Goal: Task Accomplishment & Management: Manage account settings

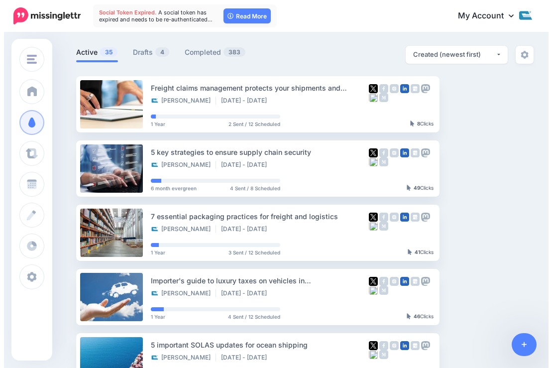
scroll to position [56, 0]
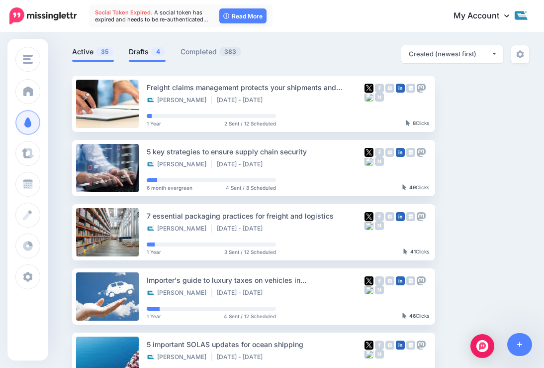
click at [144, 54] on link "Drafts 4" at bounding box center [147, 52] width 37 height 12
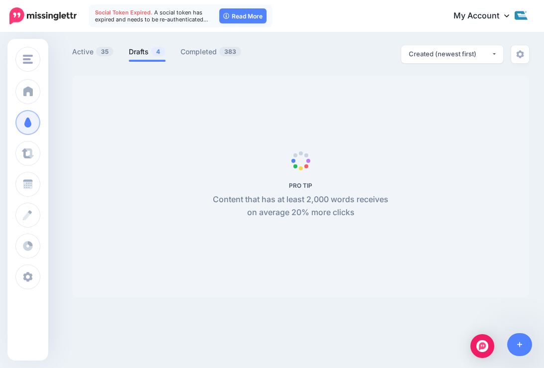
click at [134, 13] on span "Social Token Expired." at bounding box center [124, 12] width 58 height 7
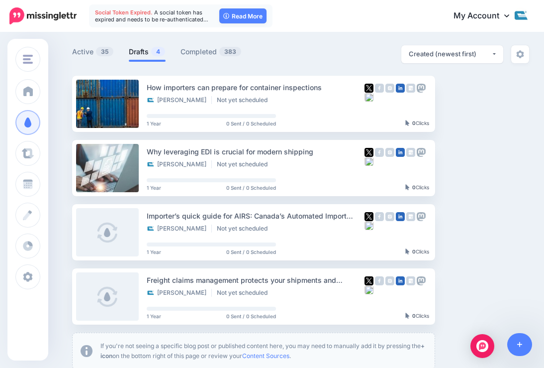
click at [129, 17] on span "A social token has expired and needs to be re-authenticated…" at bounding box center [151, 16] width 113 height 14
click at [483, 20] on link "My Account" at bounding box center [487, 16] width 86 height 24
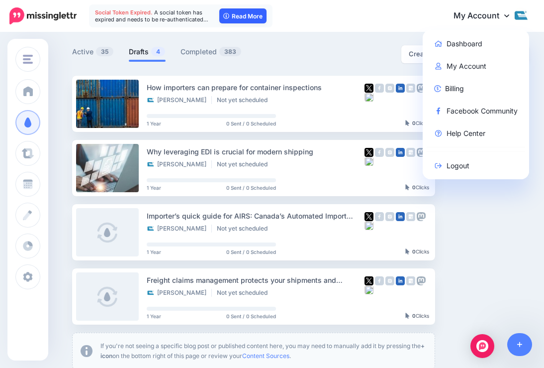
click at [237, 16] on link "Read More" at bounding box center [242, 15] width 47 height 15
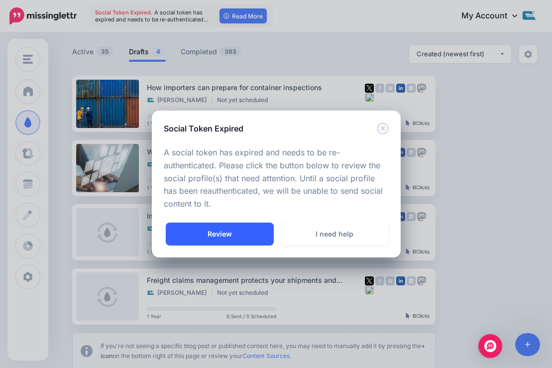
click at [223, 233] on link "Review" at bounding box center [220, 233] width 108 height 23
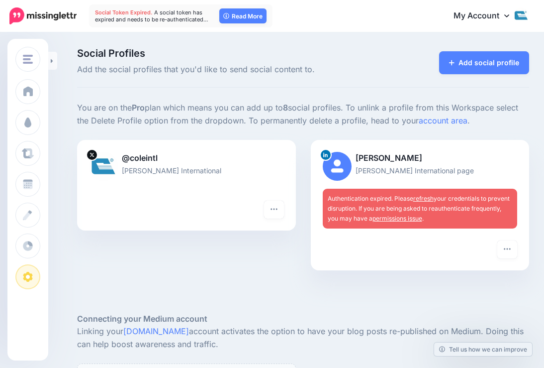
click at [426, 201] on link "refresh" at bounding box center [423, 197] width 20 height 7
click at [426, 199] on link "refresh" at bounding box center [423, 197] width 20 height 7
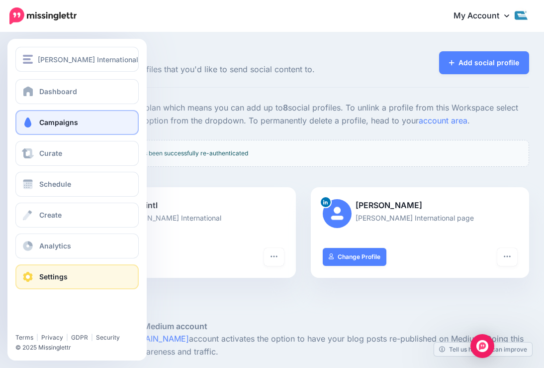
click at [49, 122] on span "Campaigns" at bounding box center [58, 122] width 39 height 8
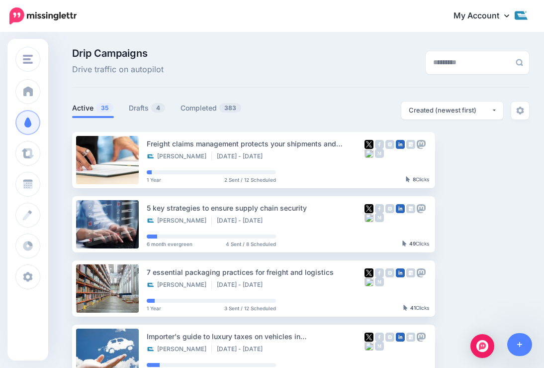
click at [126, 109] on ul "Active 35 Drafts 4 Completed 383" at bounding box center [186, 109] width 229 height 16
click at [131, 108] on link "Drafts 4" at bounding box center [147, 108] width 37 height 12
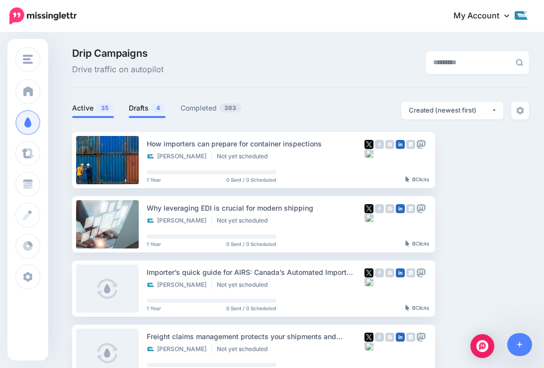
click at [84, 111] on link "Active 35" at bounding box center [93, 108] width 42 height 12
